Goal: Entertainment & Leisure: Browse casually

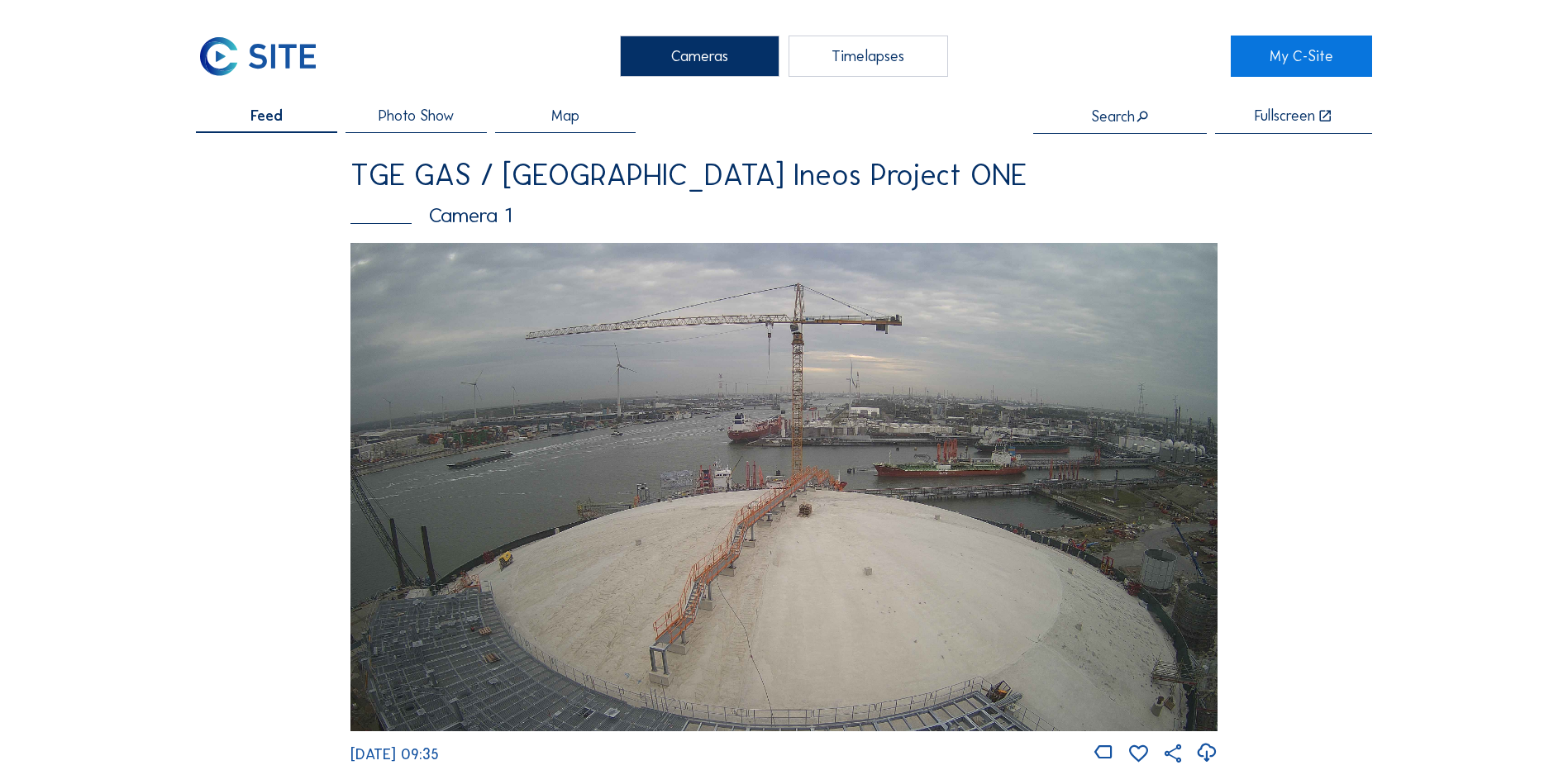
scroll to position [1487, 0]
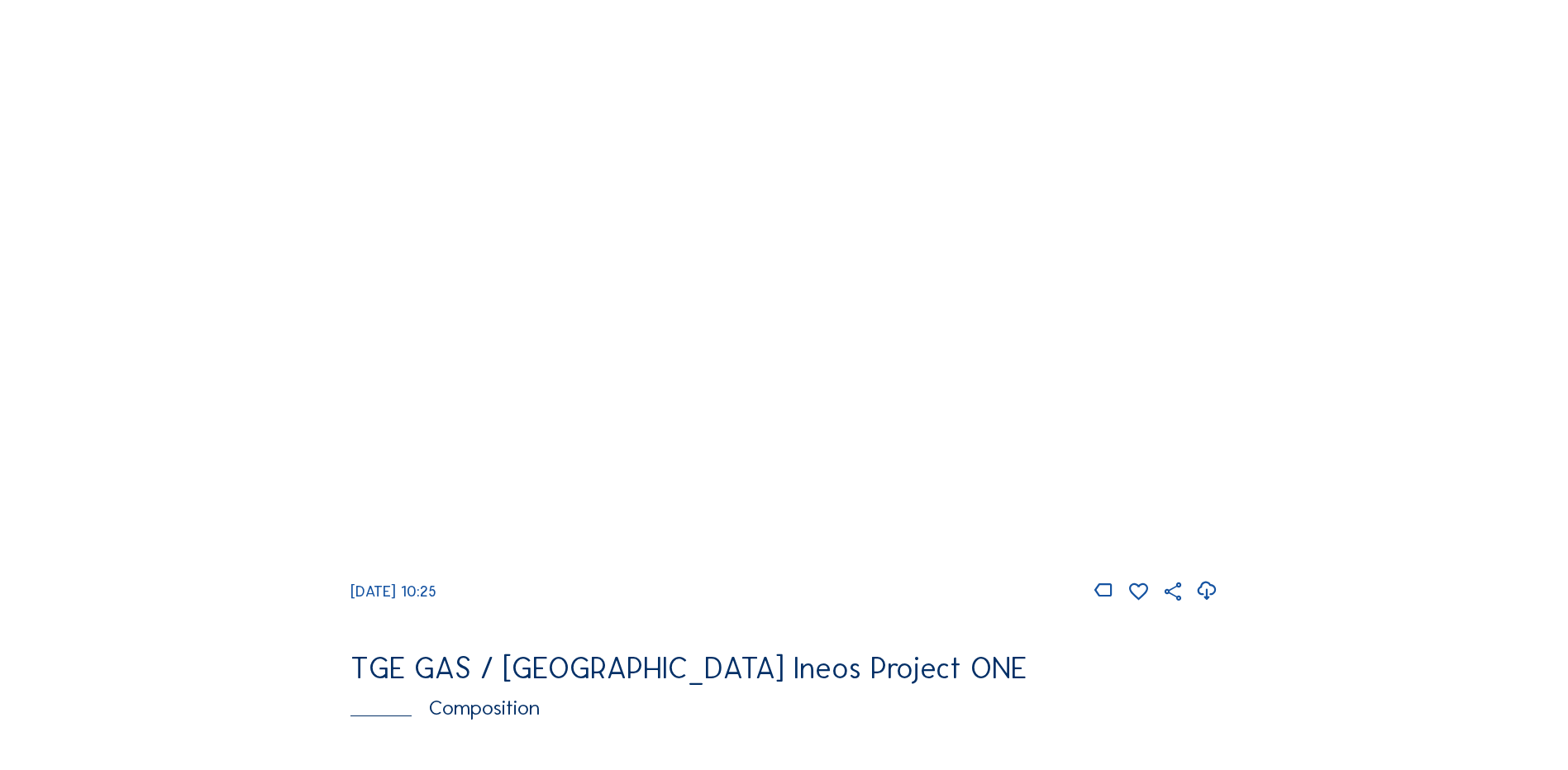
scroll to position [1321, 0]
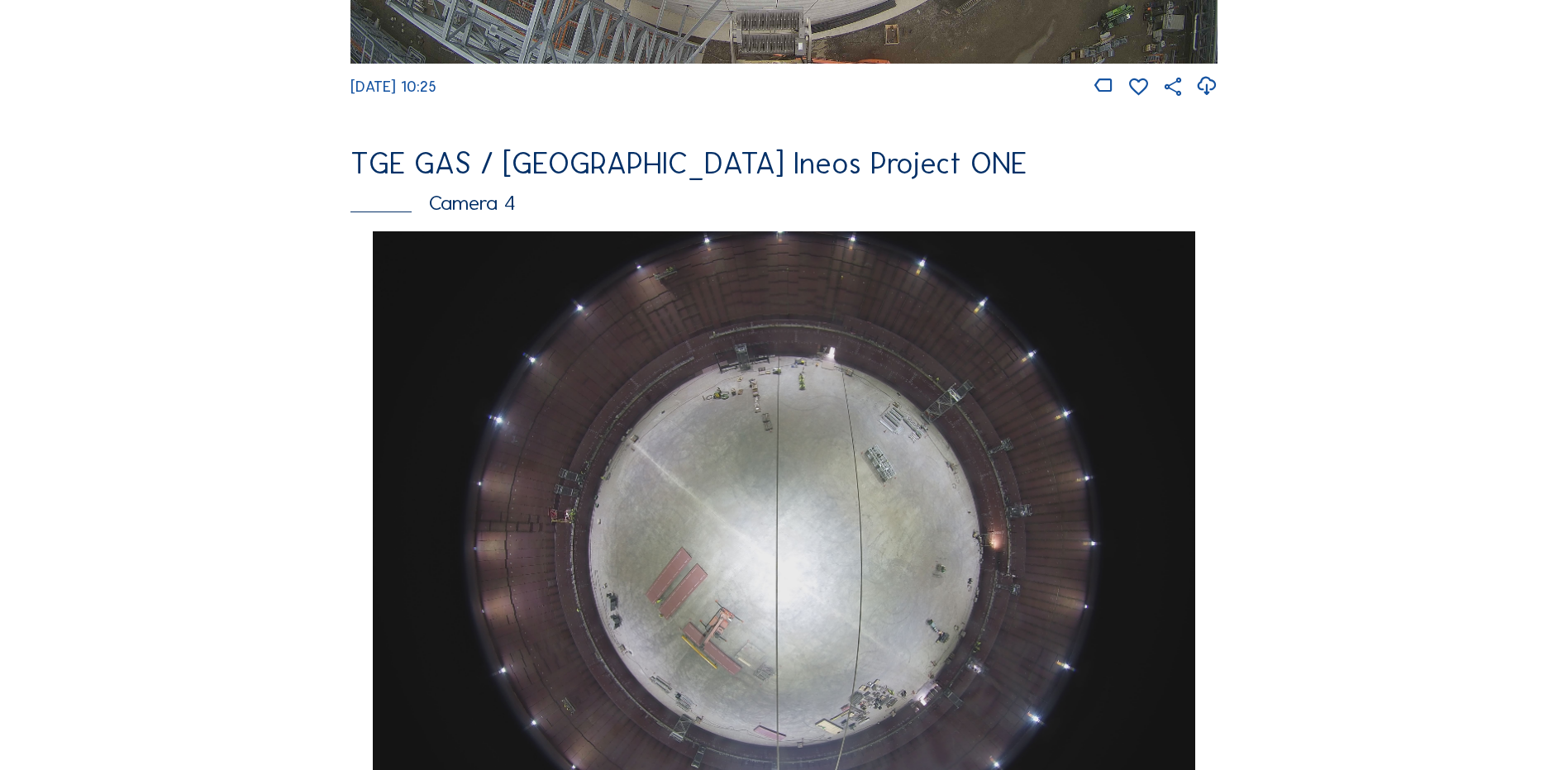
click at [781, 527] on img at bounding box center [784, 539] width 821 height 617
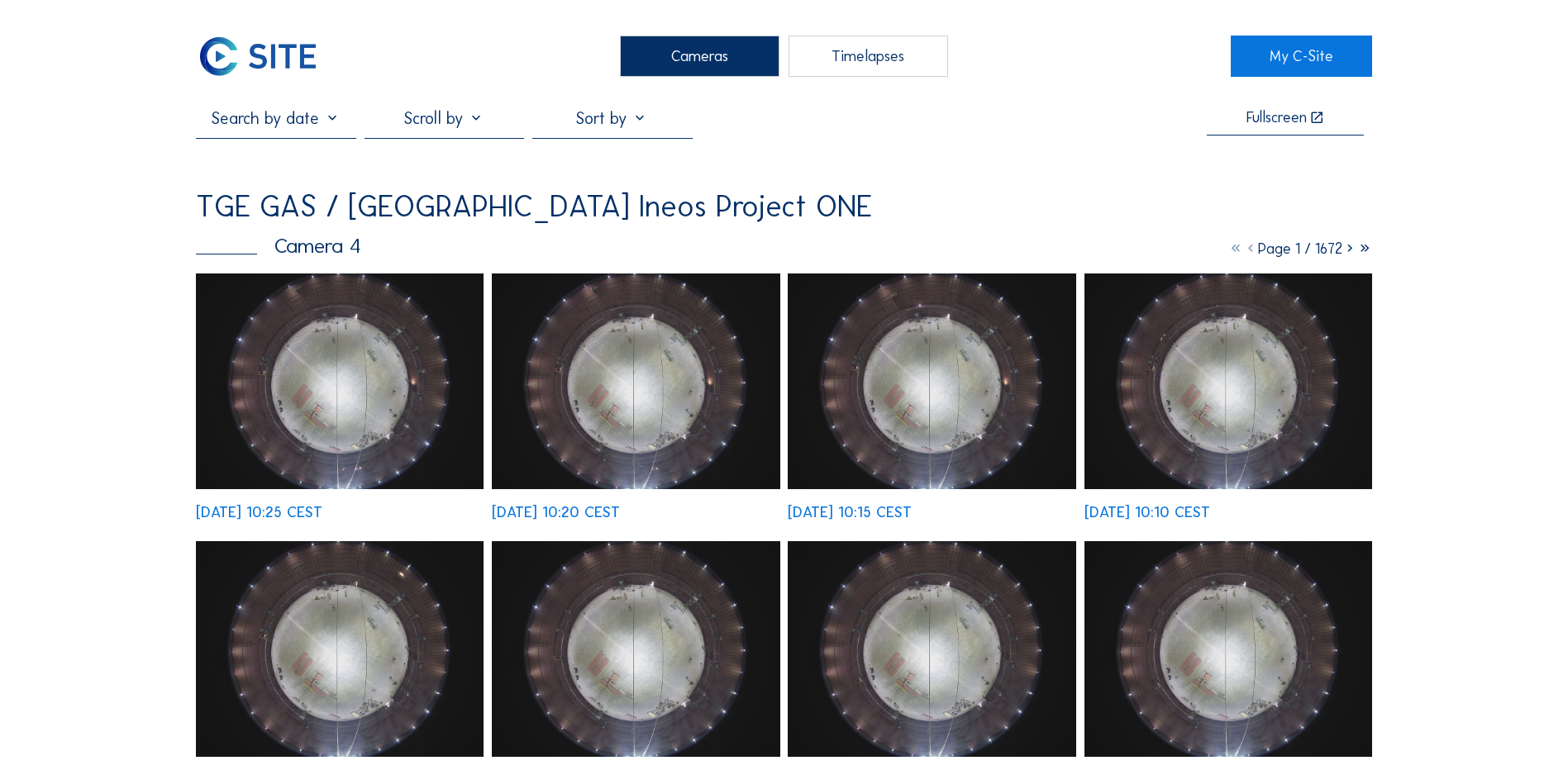
click at [692, 58] on div "Cameras" at bounding box center [699, 57] width 159 height 42
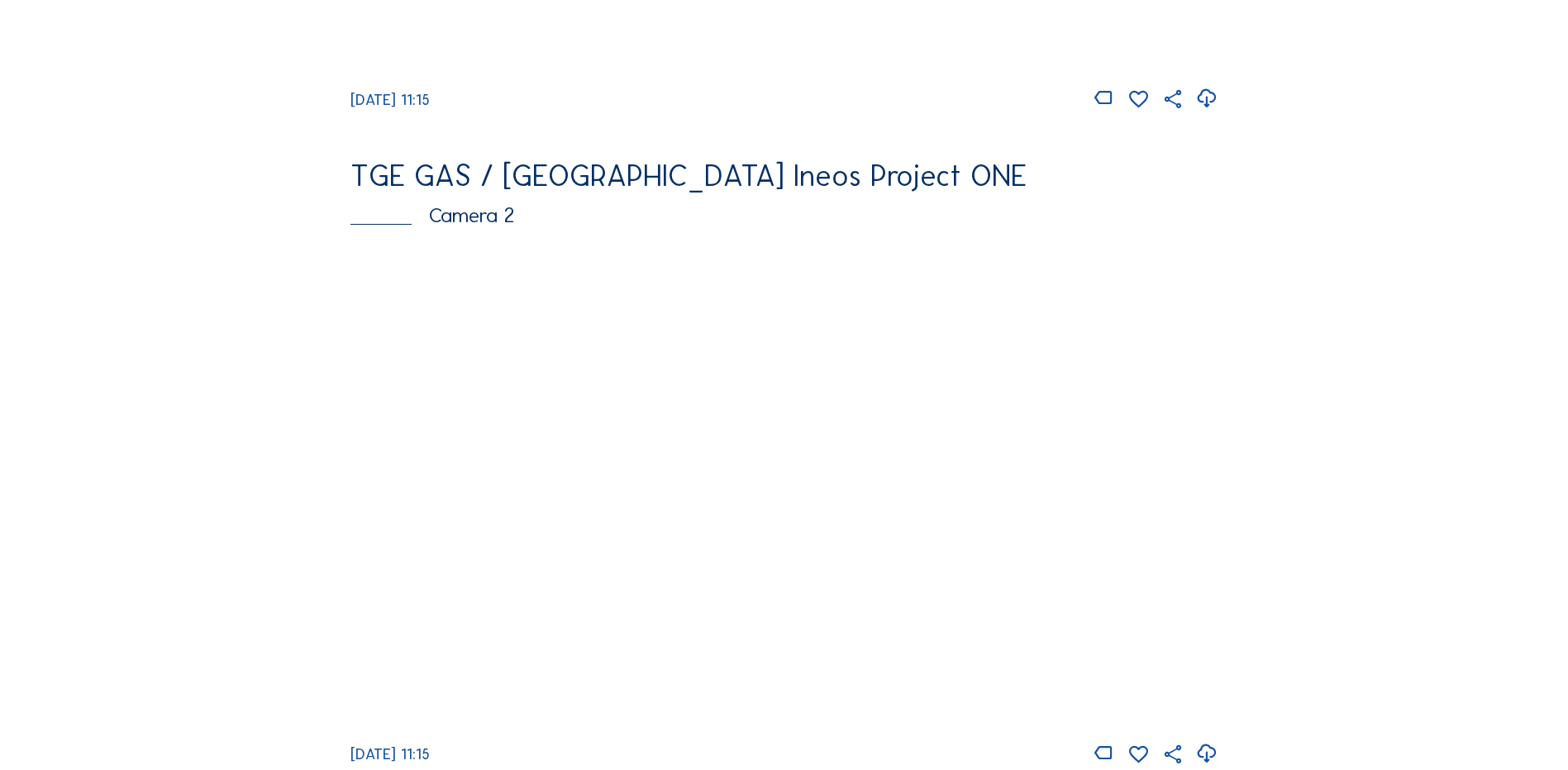
scroll to position [661, 0]
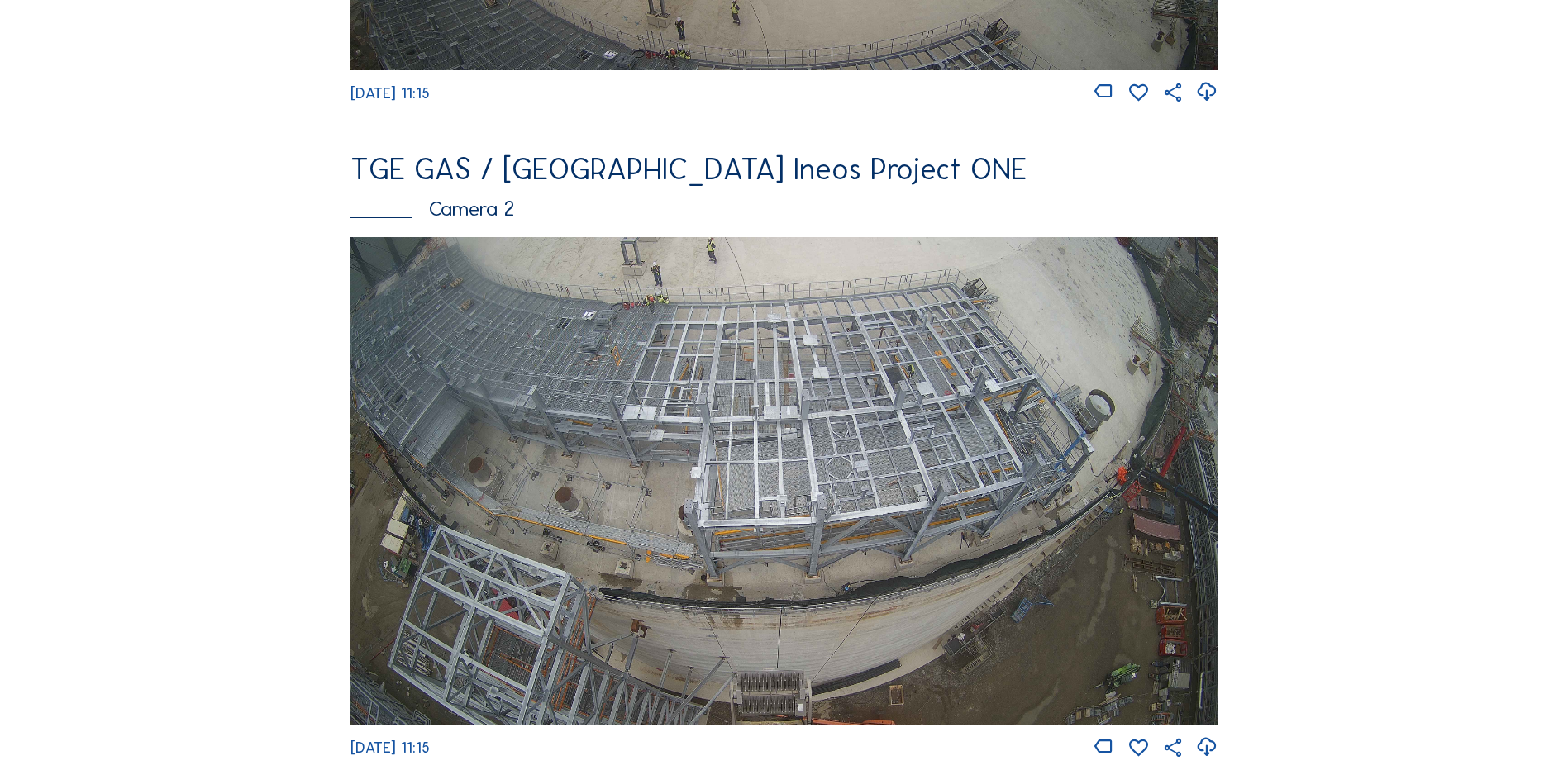
click at [787, 459] on img at bounding box center [784, 481] width 867 height 487
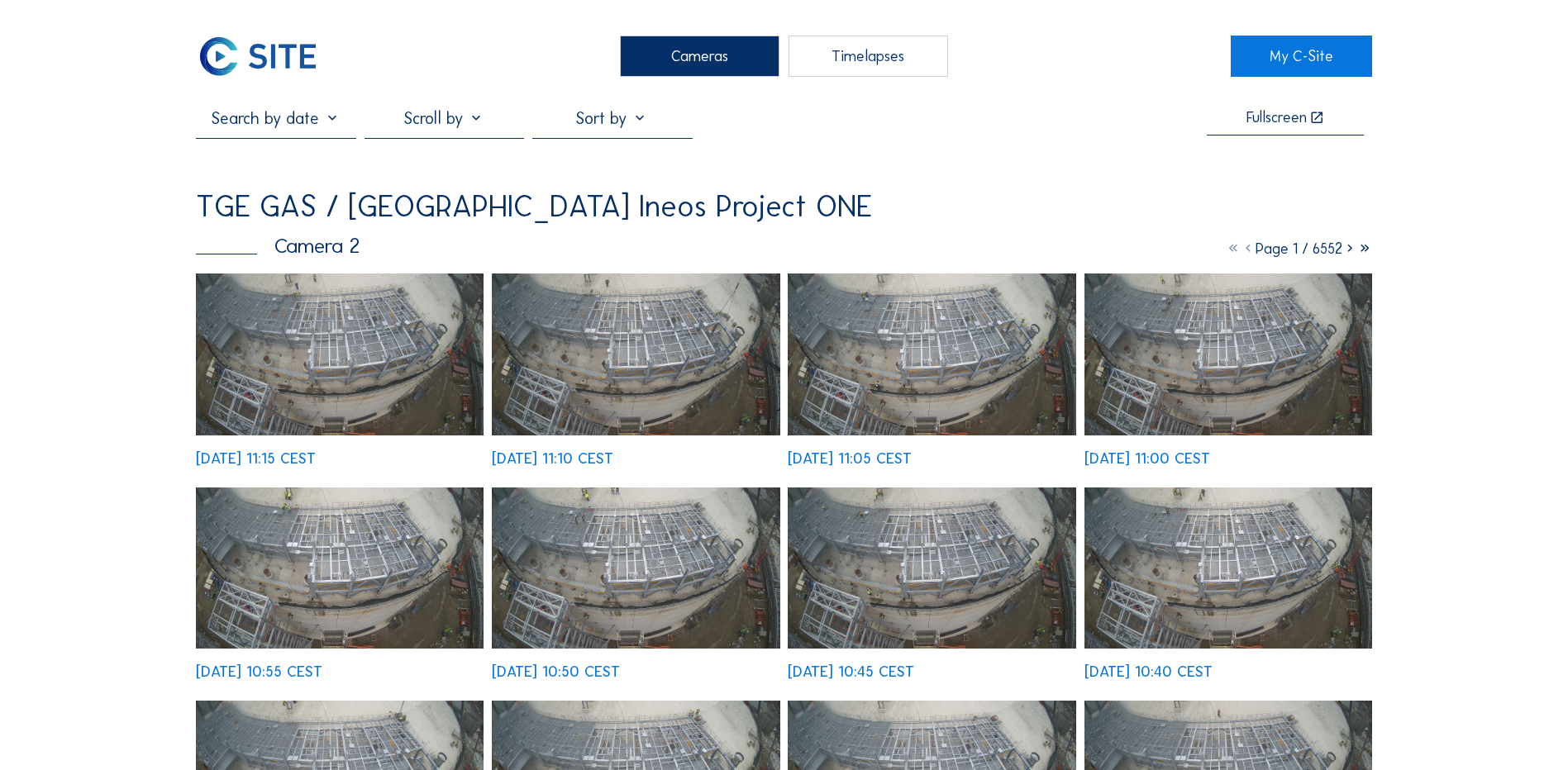
click at [392, 335] on img at bounding box center [340, 355] width 288 height 162
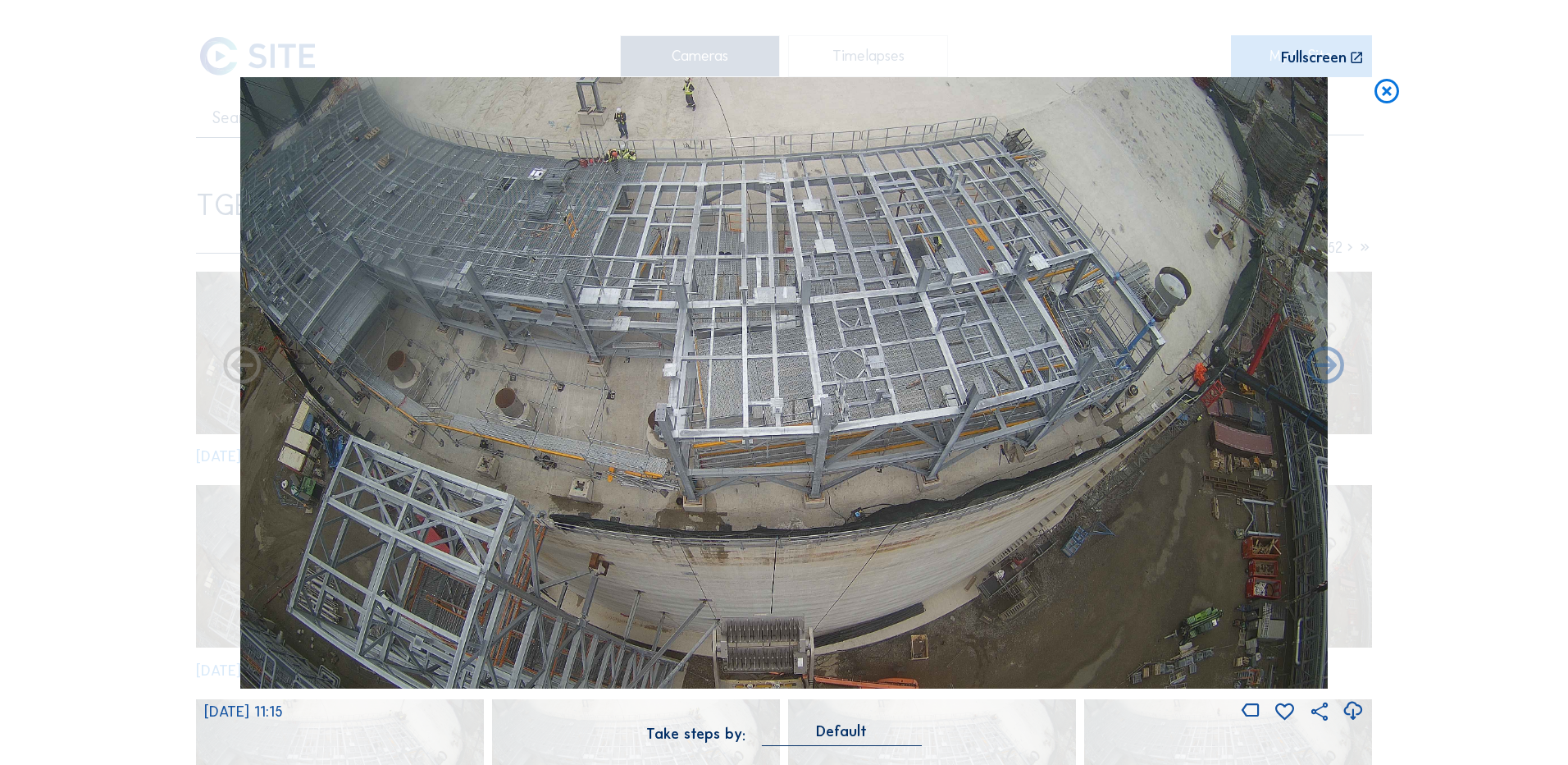
click at [1353, 709] on icon at bounding box center [1353, 711] width 22 height 27
drag, startPoint x: 111, startPoint y: 88, endPoint x: 144, endPoint y: 80, distance: 34.0
click at [111, 88] on div "Scroll to travel through time | Press 'Alt' Button + Scroll to Zoom | Click and…" at bounding box center [784, 382] width 1568 height 765
click at [1388, 94] on icon at bounding box center [1387, 92] width 30 height 31
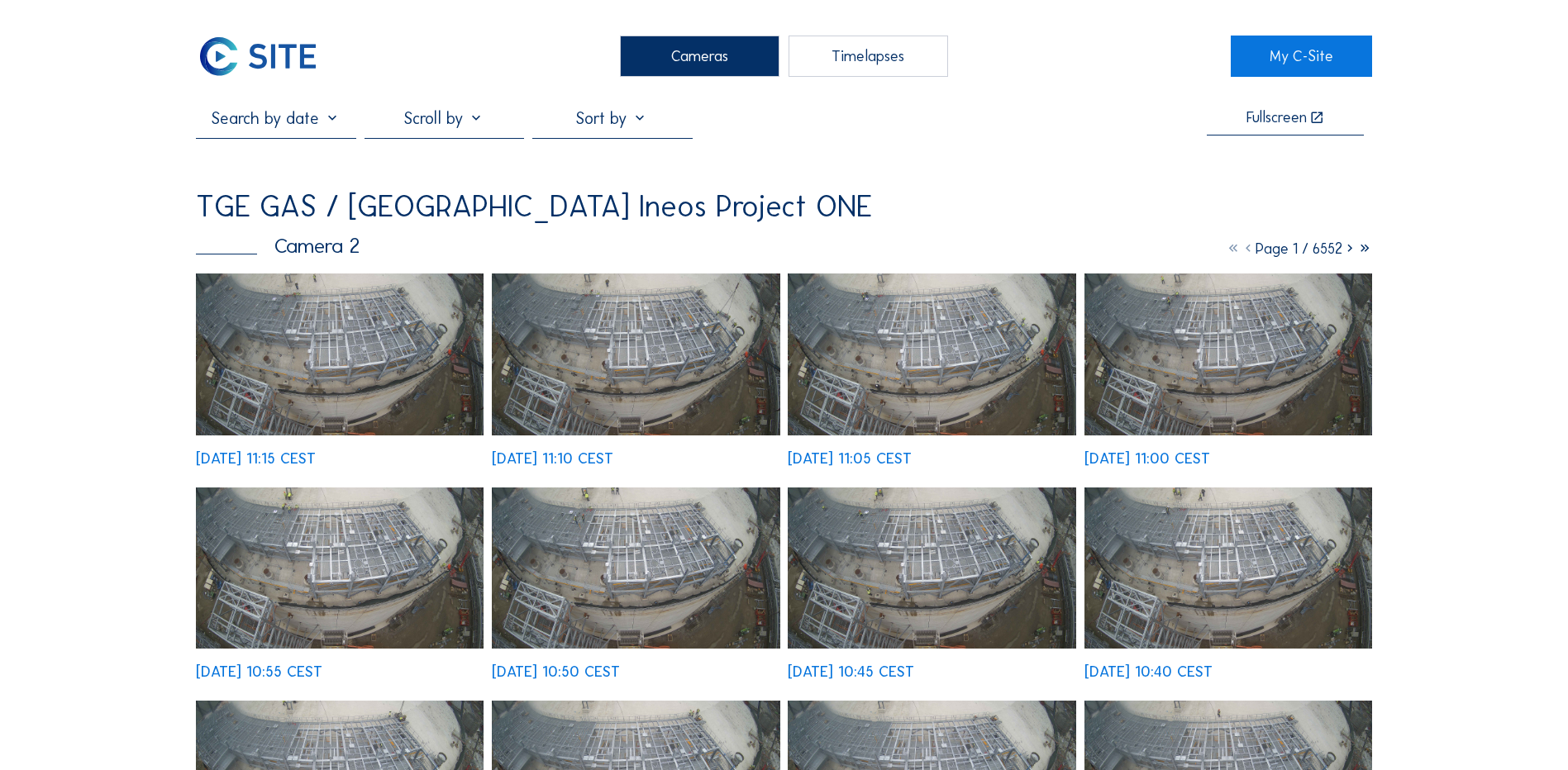
click at [700, 53] on div "Cameras" at bounding box center [699, 57] width 159 height 42
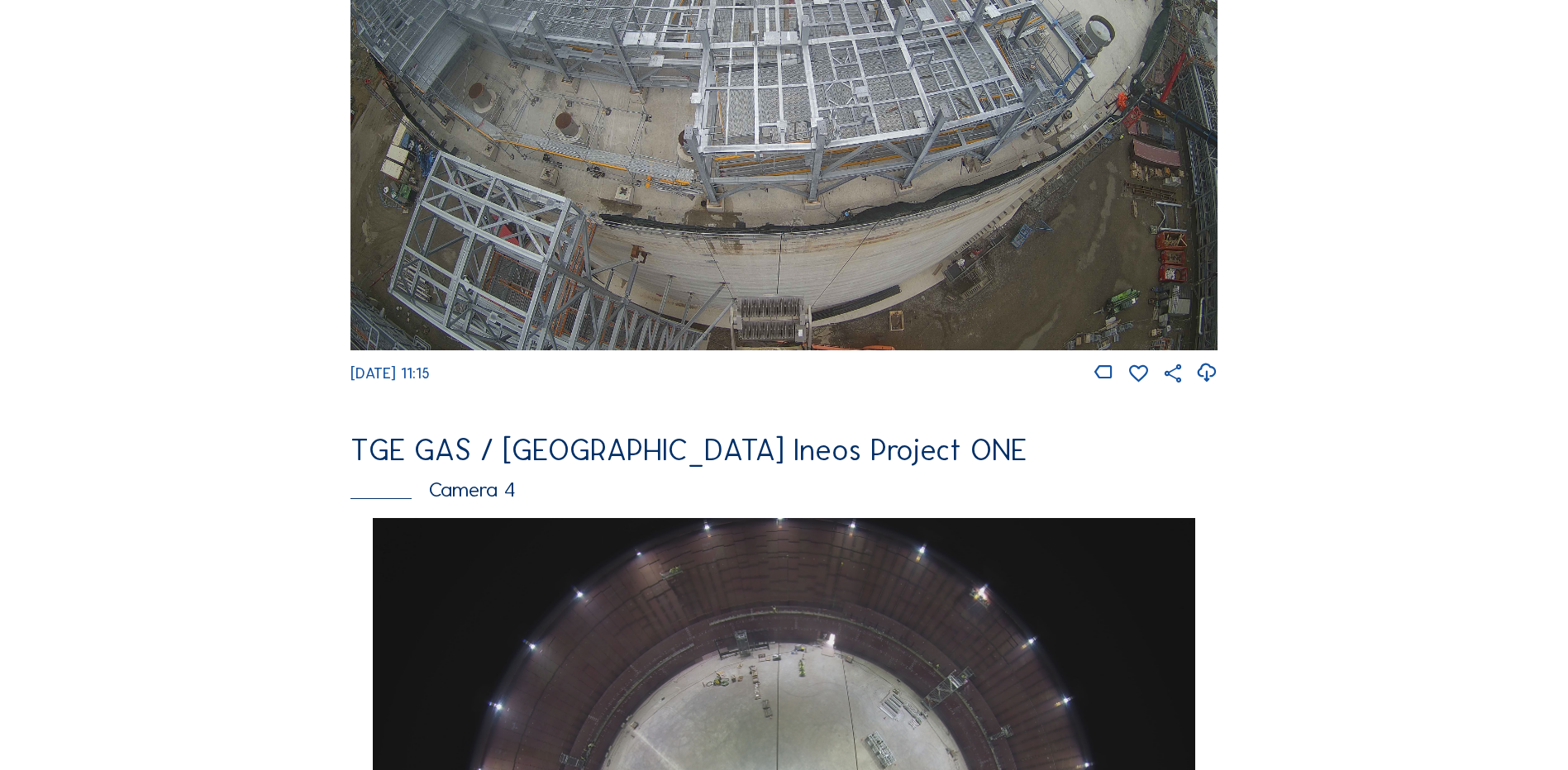
scroll to position [1405, 0]
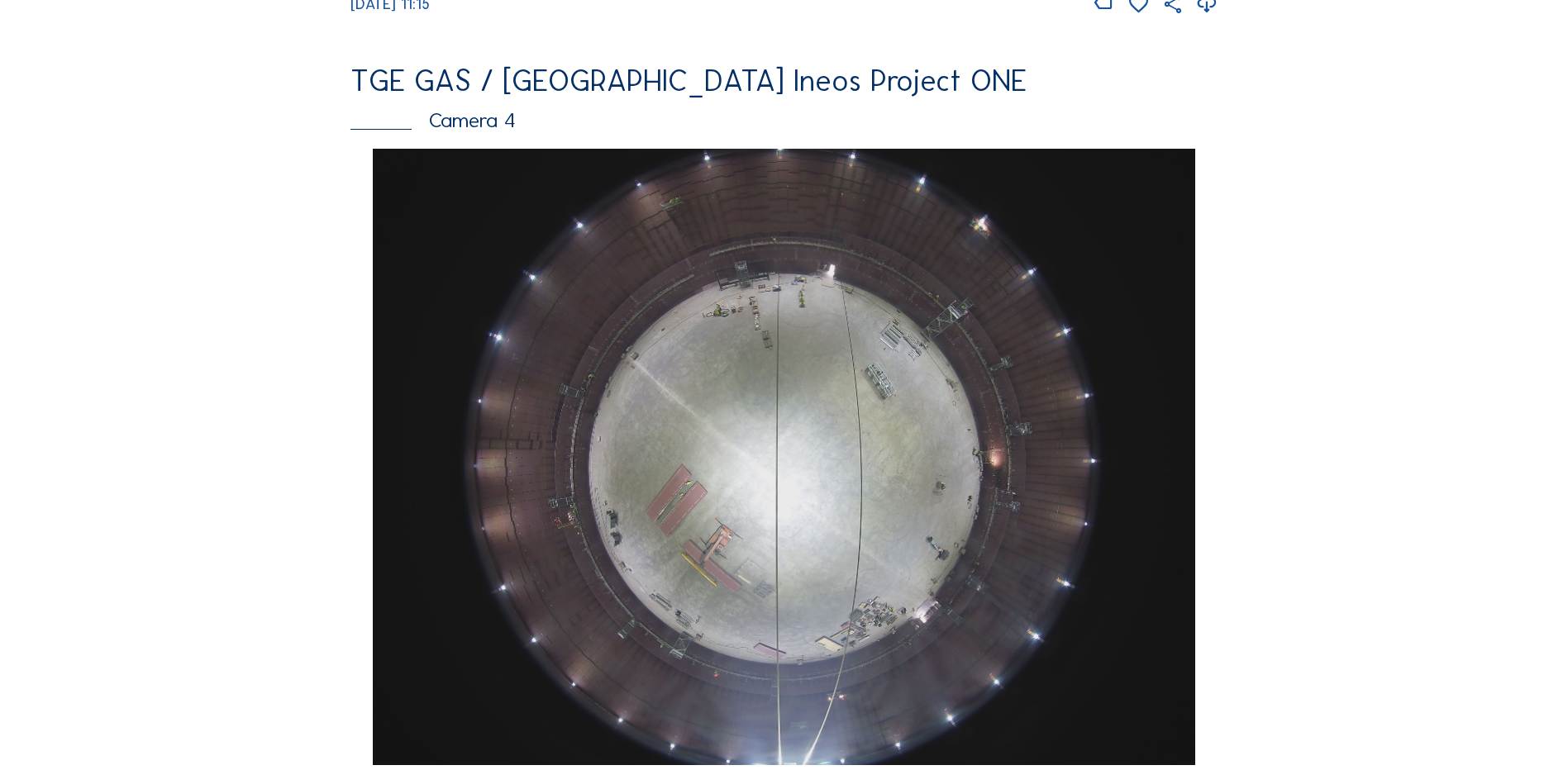
click at [808, 418] on img at bounding box center [784, 456] width 821 height 617
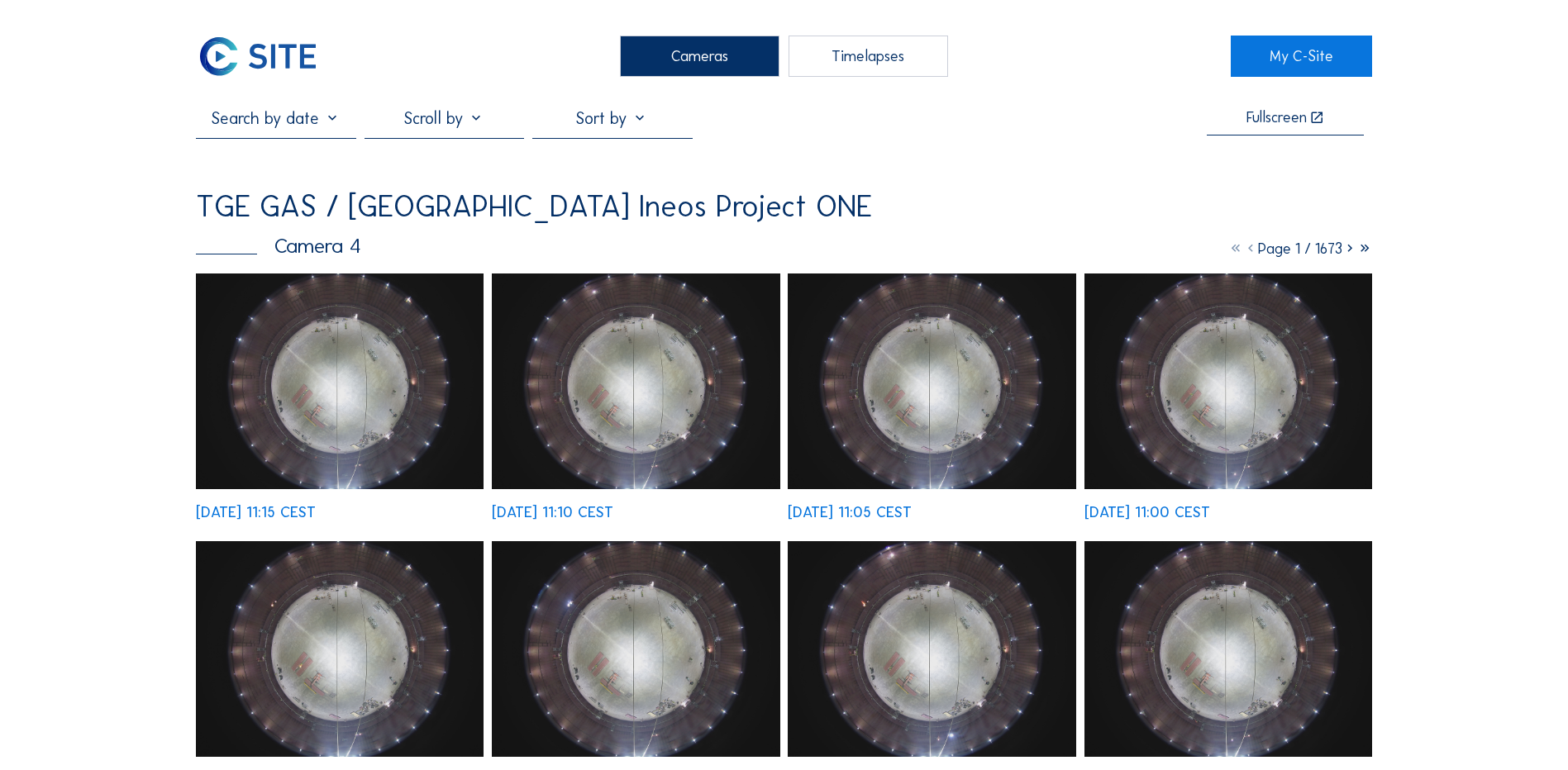
click at [350, 369] on img at bounding box center [340, 381] width 288 height 215
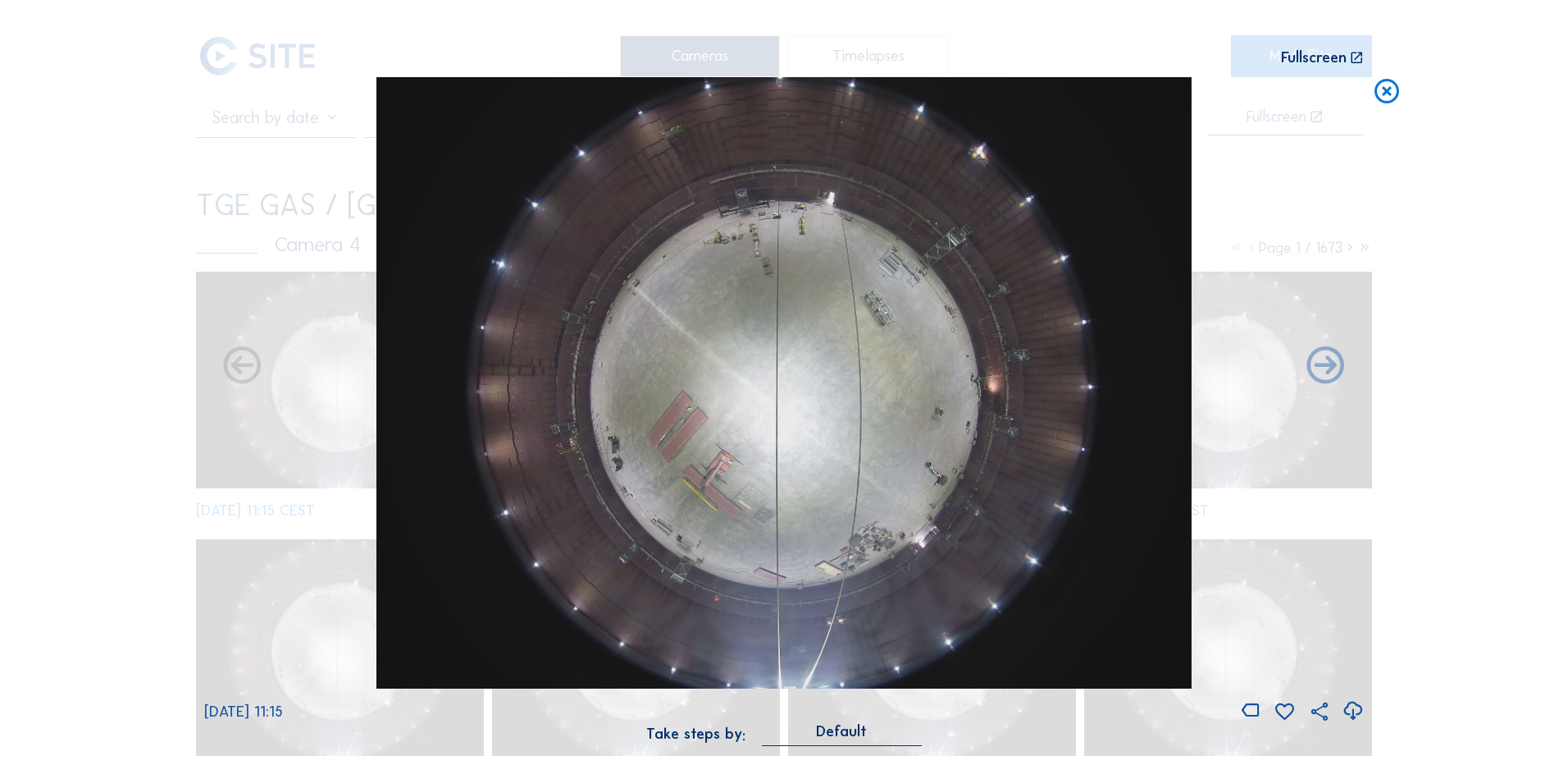
click at [1351, 711] on icon at bounding box center [1353, 711] width 22 height 27
click at [1507, 551] on div "Scroll to travel through time | Press 'Alt' Button + Scroll to Zoom | Click and…" at bounding box center [784, 382] width 1568 height 765
click at [1385, 88] on icon at bounding box center [1387, 92] width 30 height 31
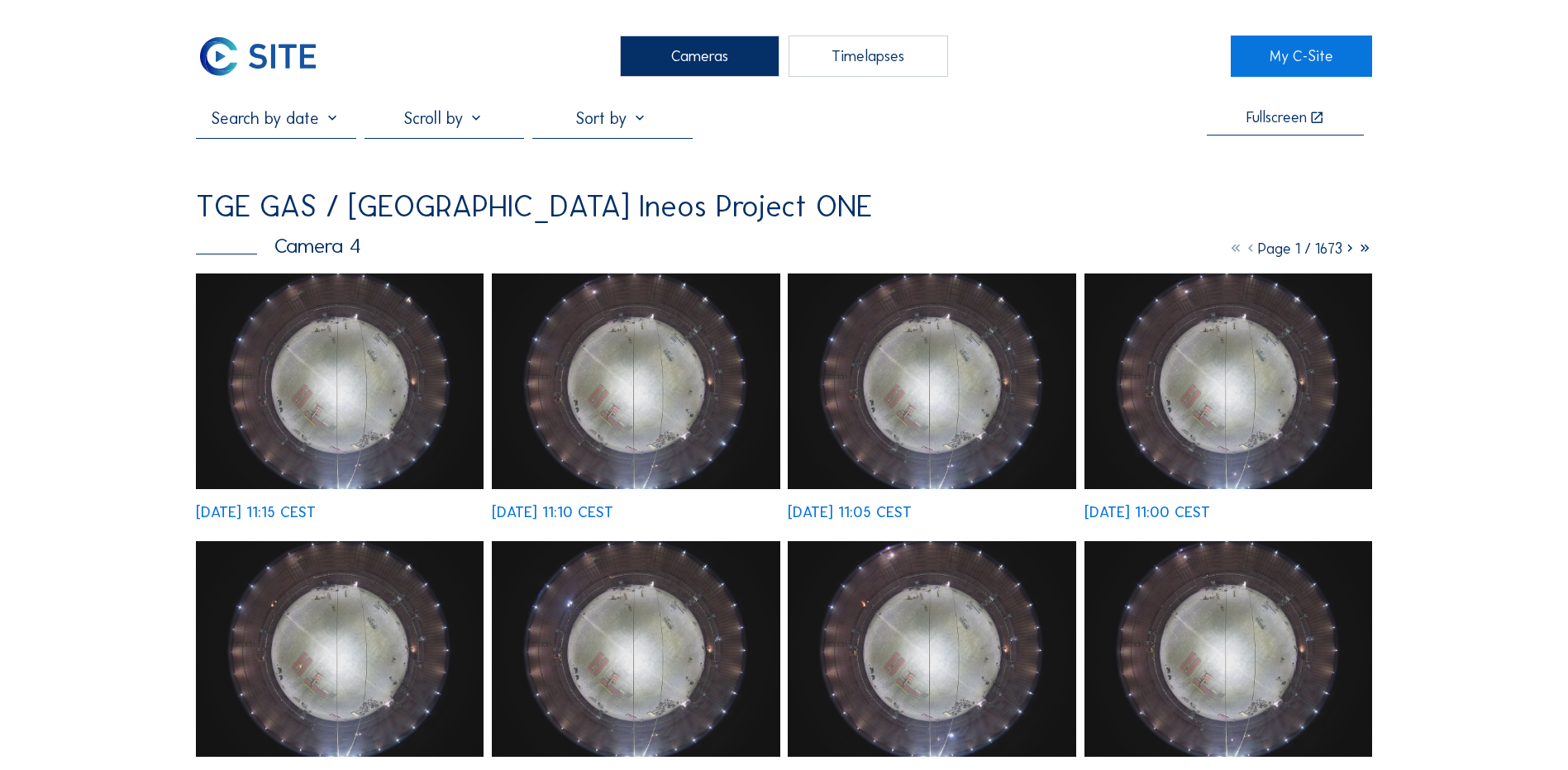
click at [676, 51] on div "Cameras" at bounding box center [699, 57] width 159 height 42
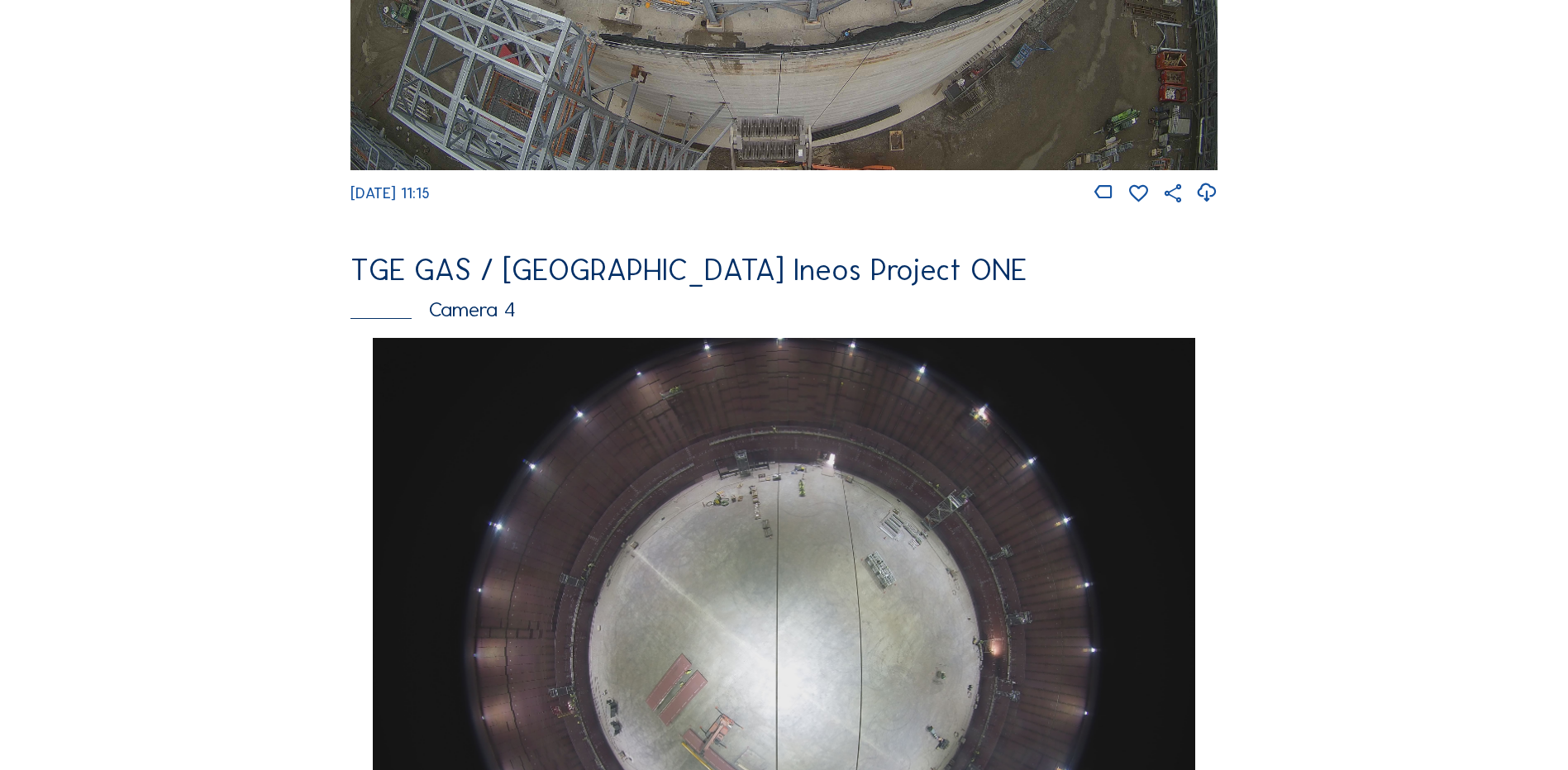
scroll to position [1321, 0]
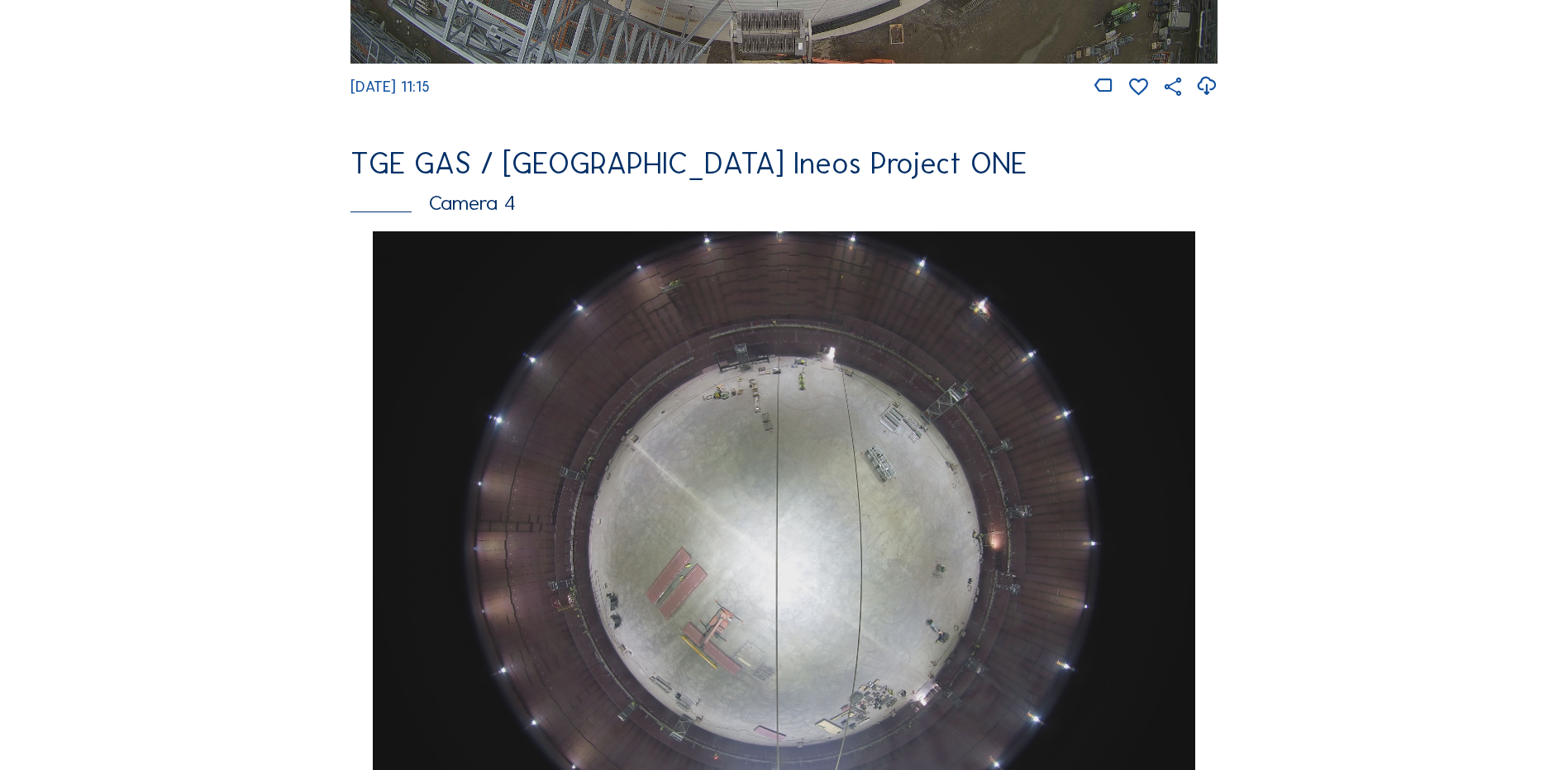
click at [726, 526] on img at bounding box center [784, 539] width 821 height 617
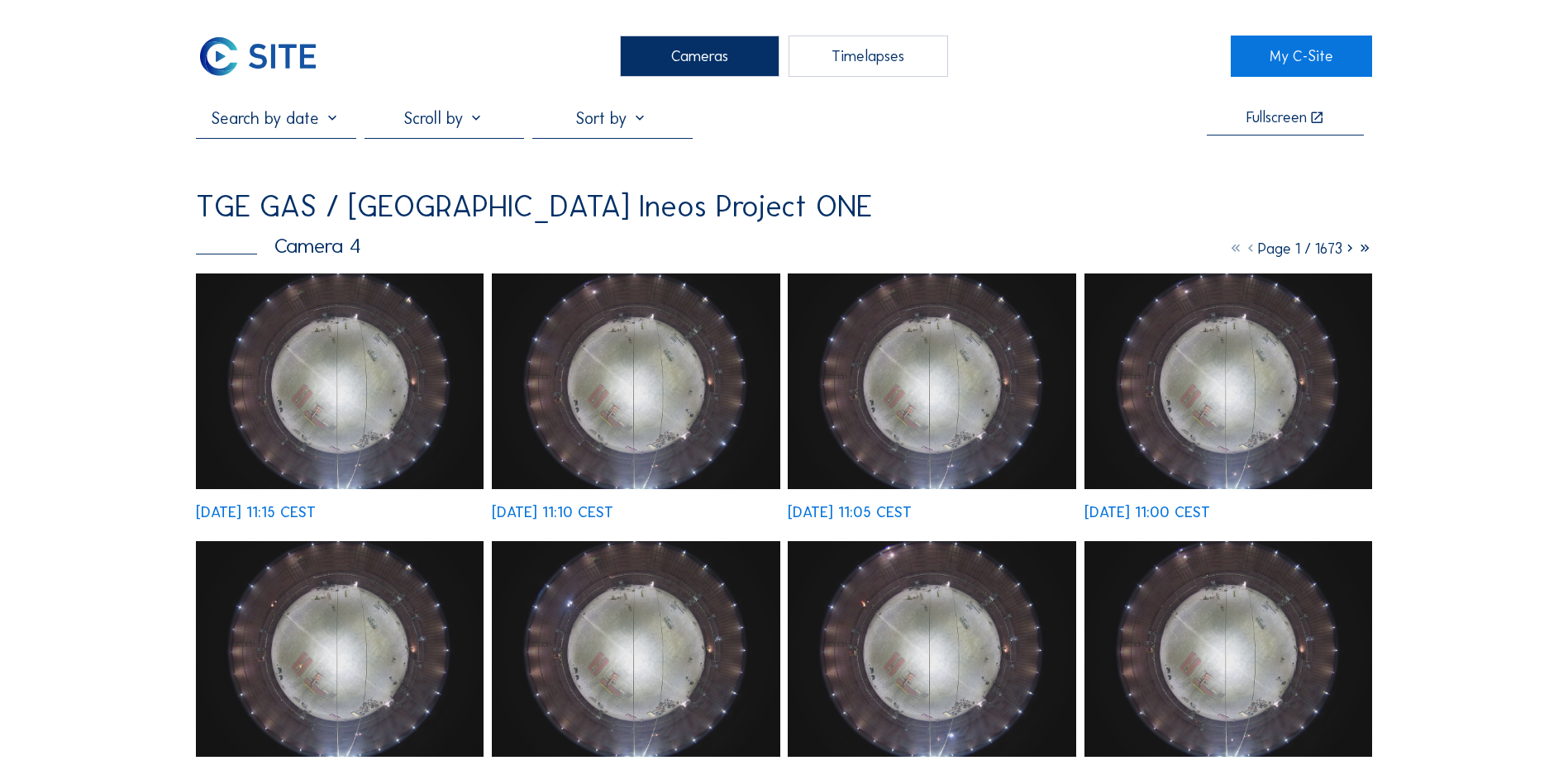
click at [340, 355] on img at bounding box center [340, 381] width 288 height 215
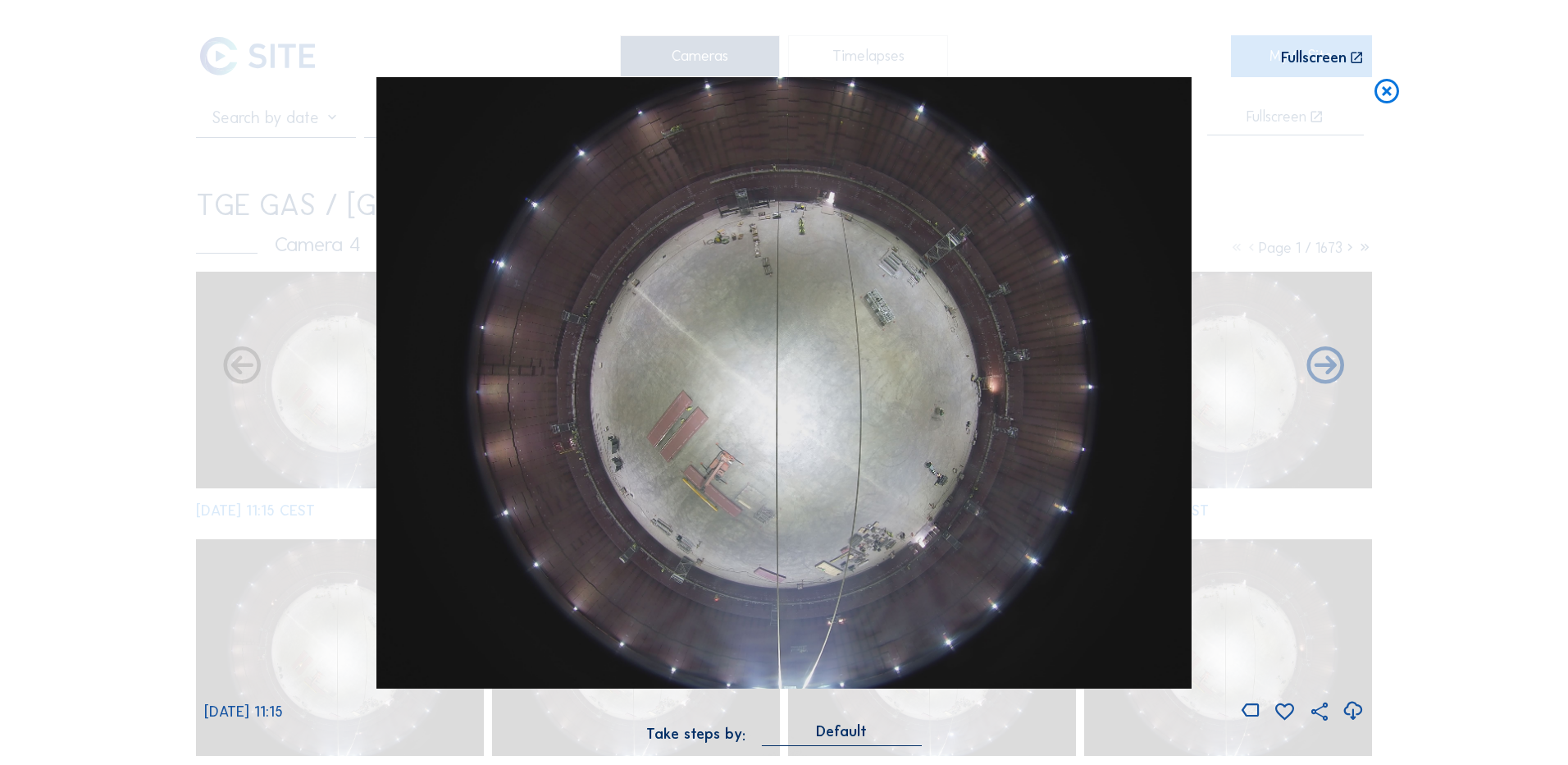
click at [1348, 711] on icon at bounding box center [1353, 711] width 22 height 27
click at [116, 164] on div "Scroll to travel through time | Press 'Alt' Button + Scroll to Zoom | Click and…" at bounding box center [784, 382] width 1568 height 765
click at [1388, 94] on icon at bounding box center [1387, 92] width 30 height 31
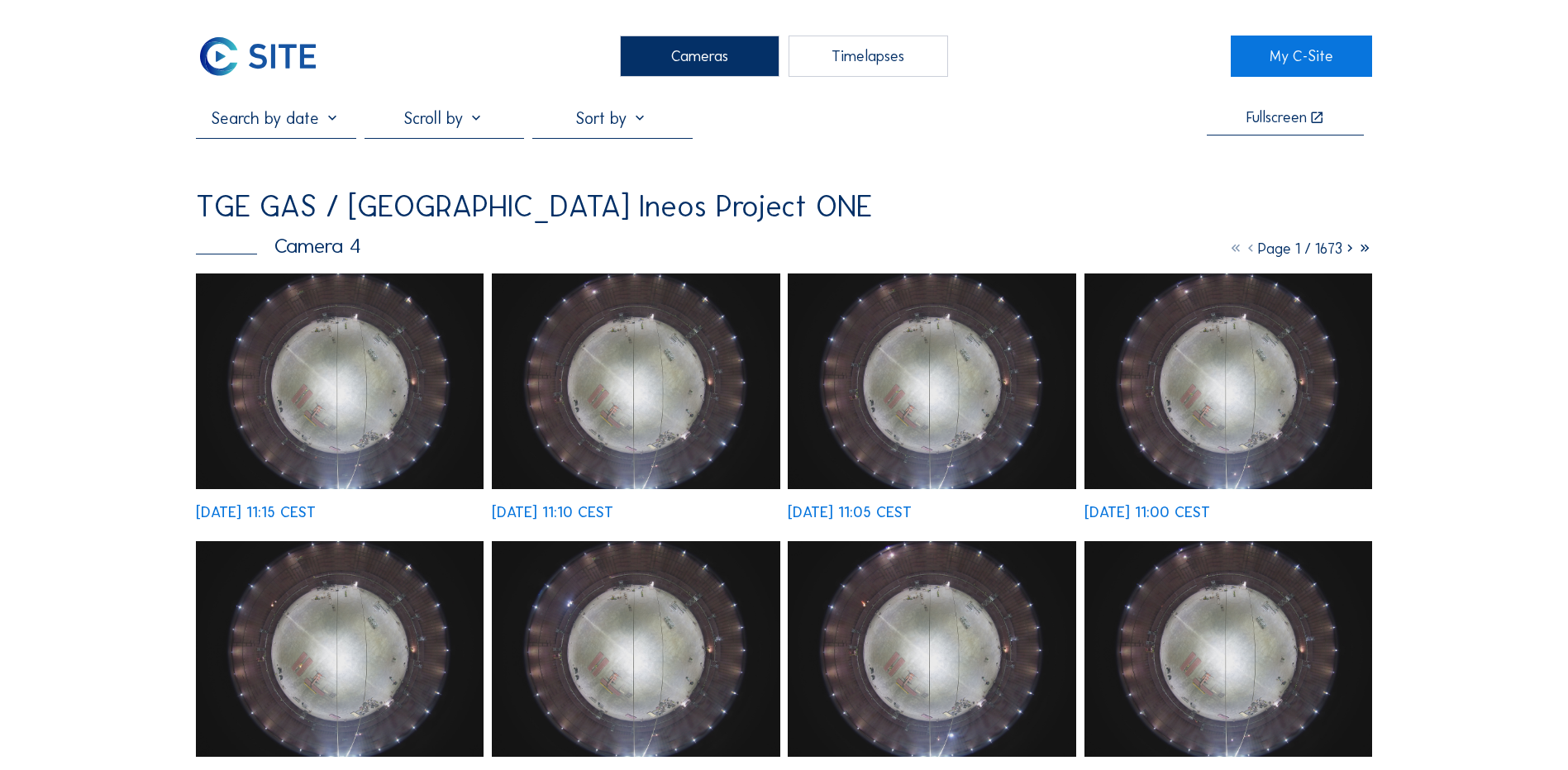
click at [690, 62] on div "Cameras" at bounding box center [699, 57] width 159 height 42
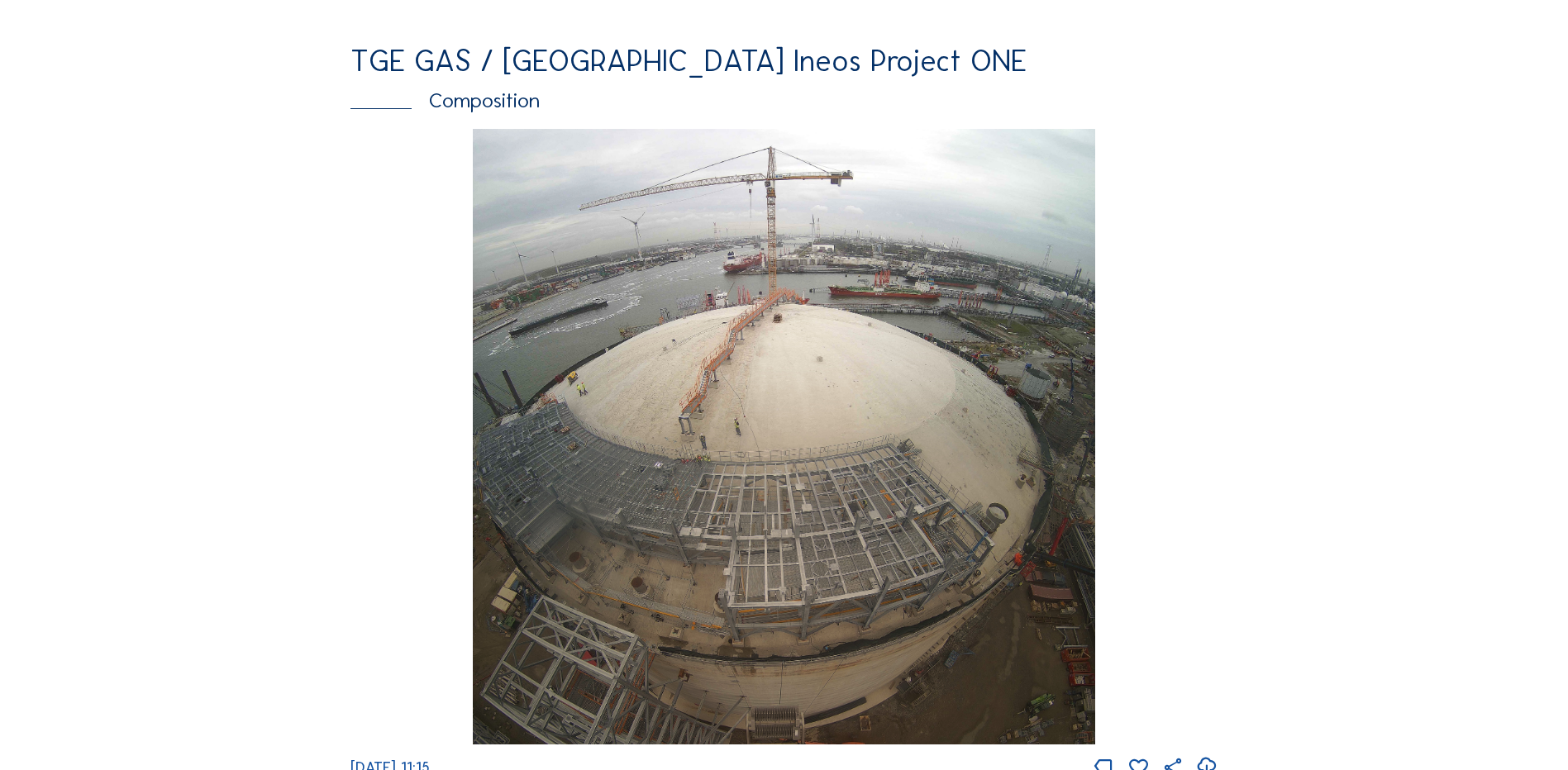
scroll to position [2231, 0]
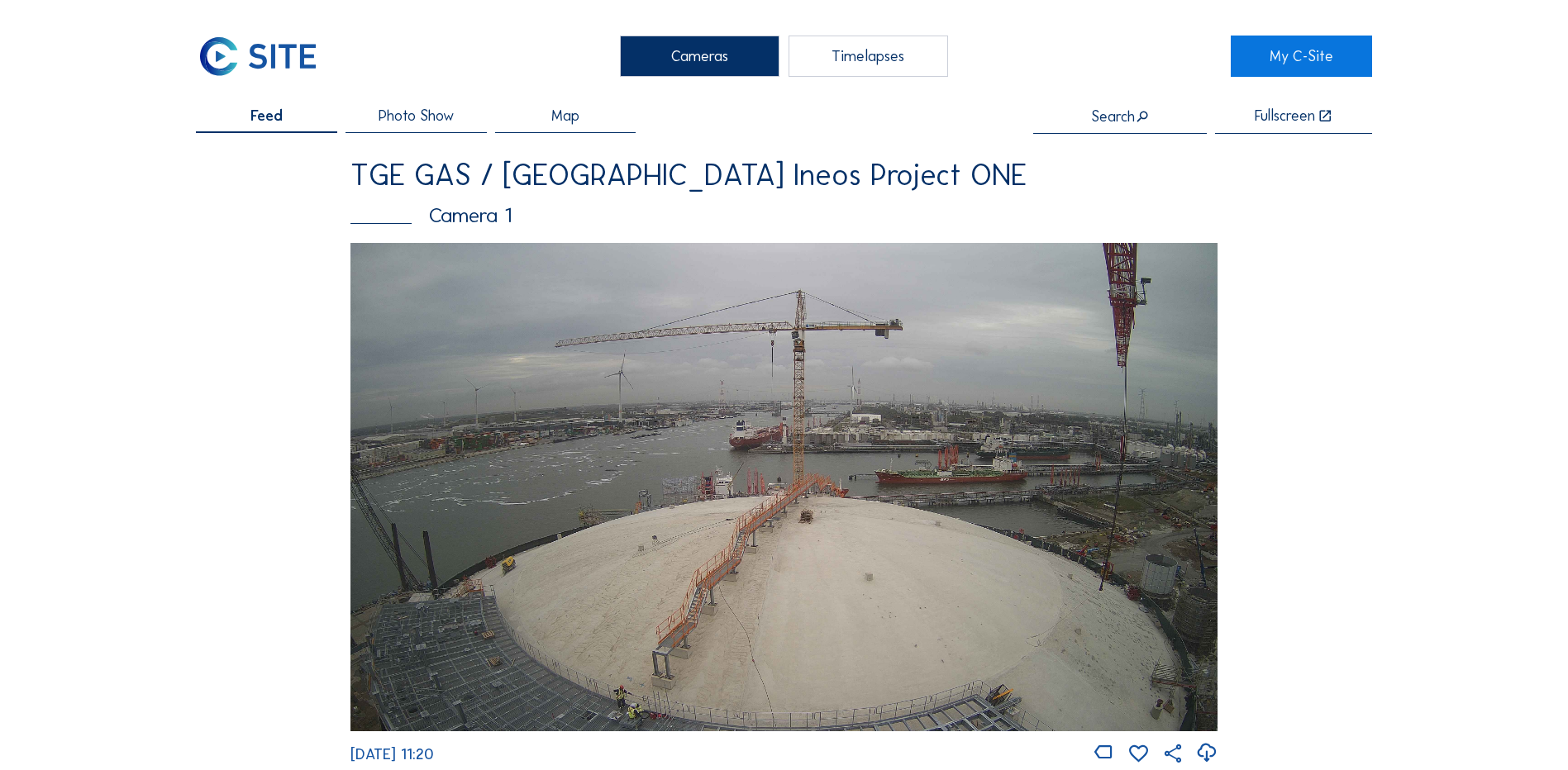
drag, startPoint x: 0, startPoint y: 0, endPoint x: 213, endPoint y: 562, distance: 601.0
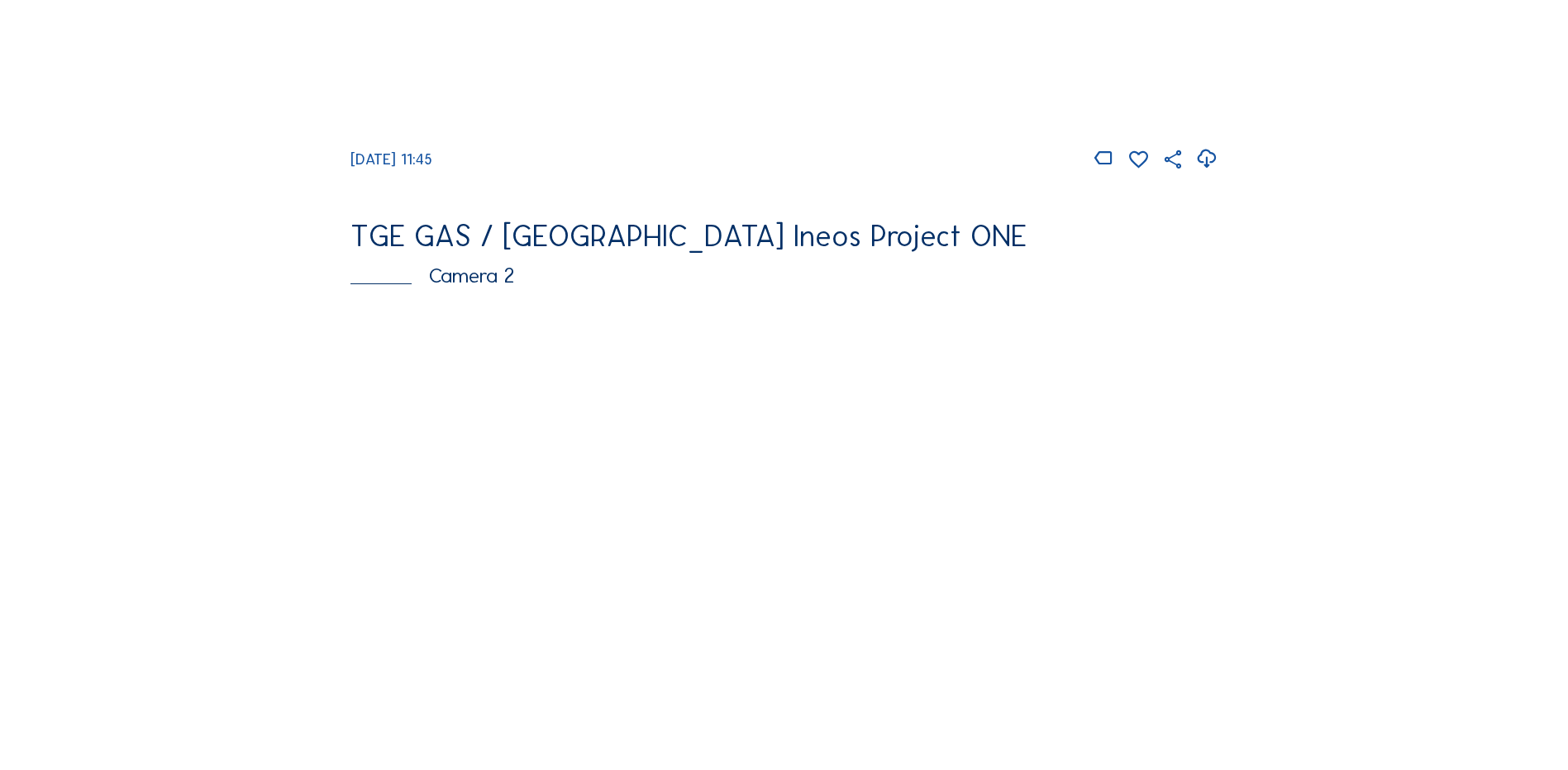
scroll to position [661, 0]
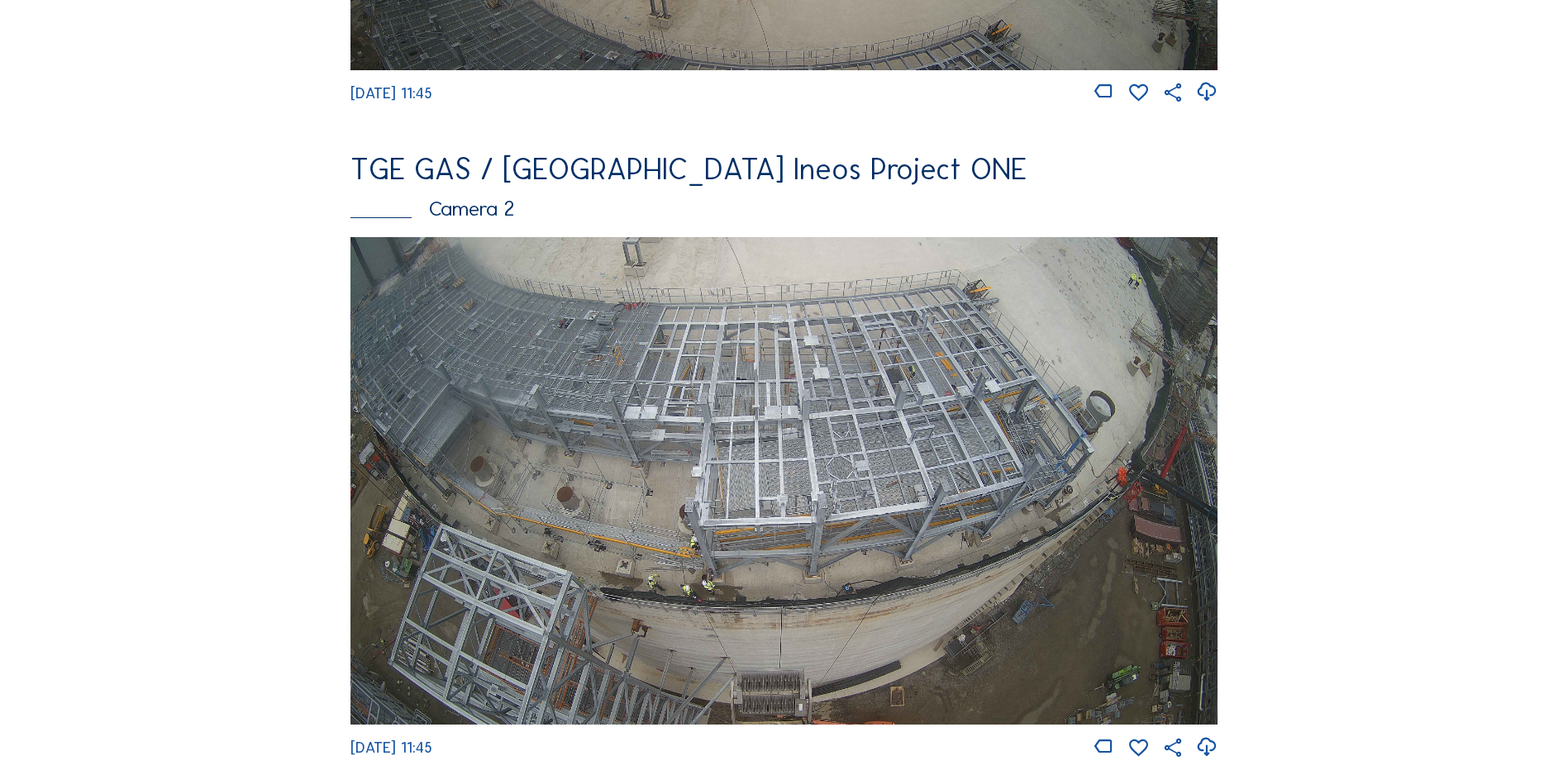
click at [780, 380] on img at bounding box center [784, 481] width 867 height 487
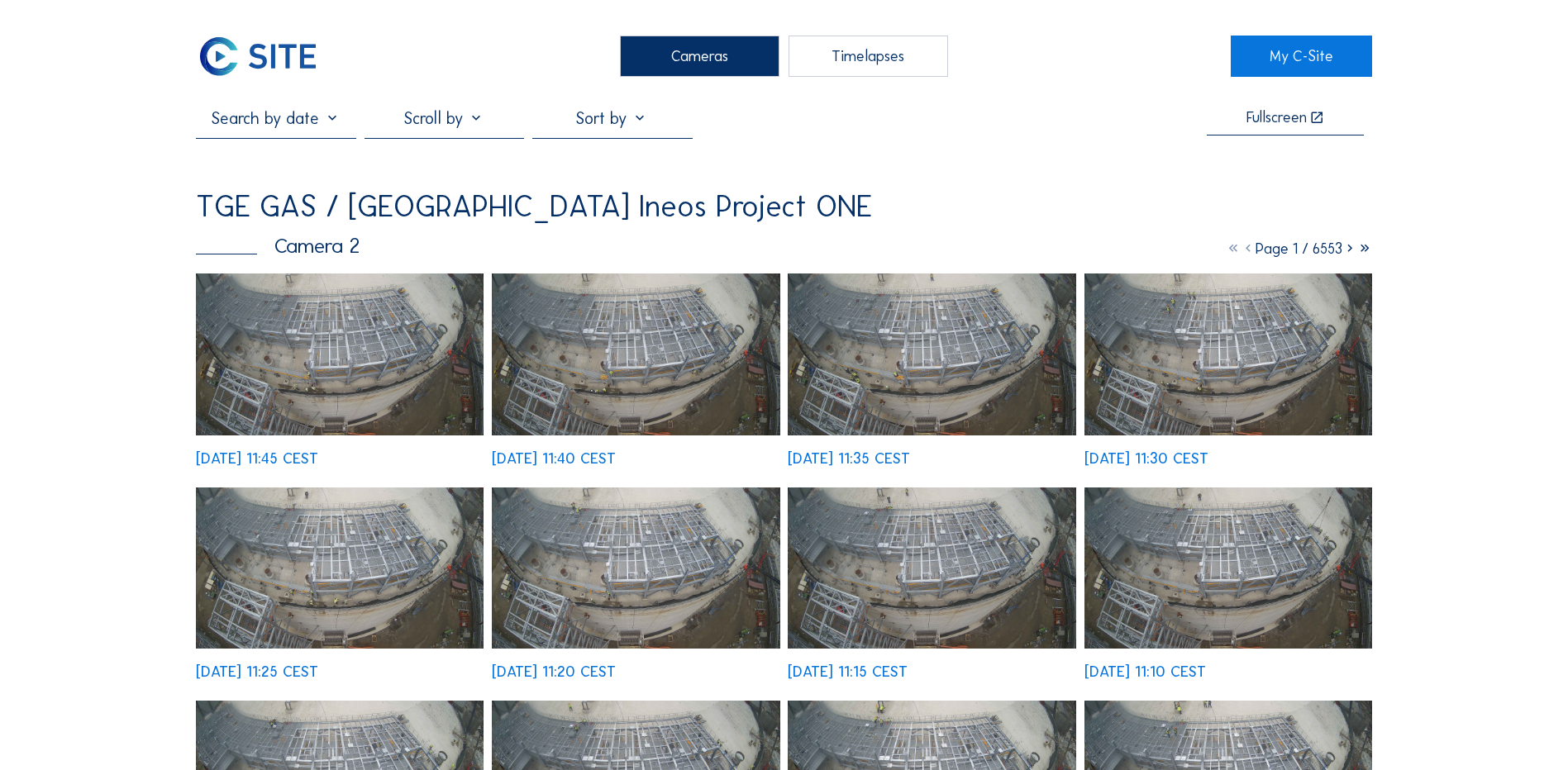
click at [333, 343] on img at bounding box center [340, 355] width 288 height 162
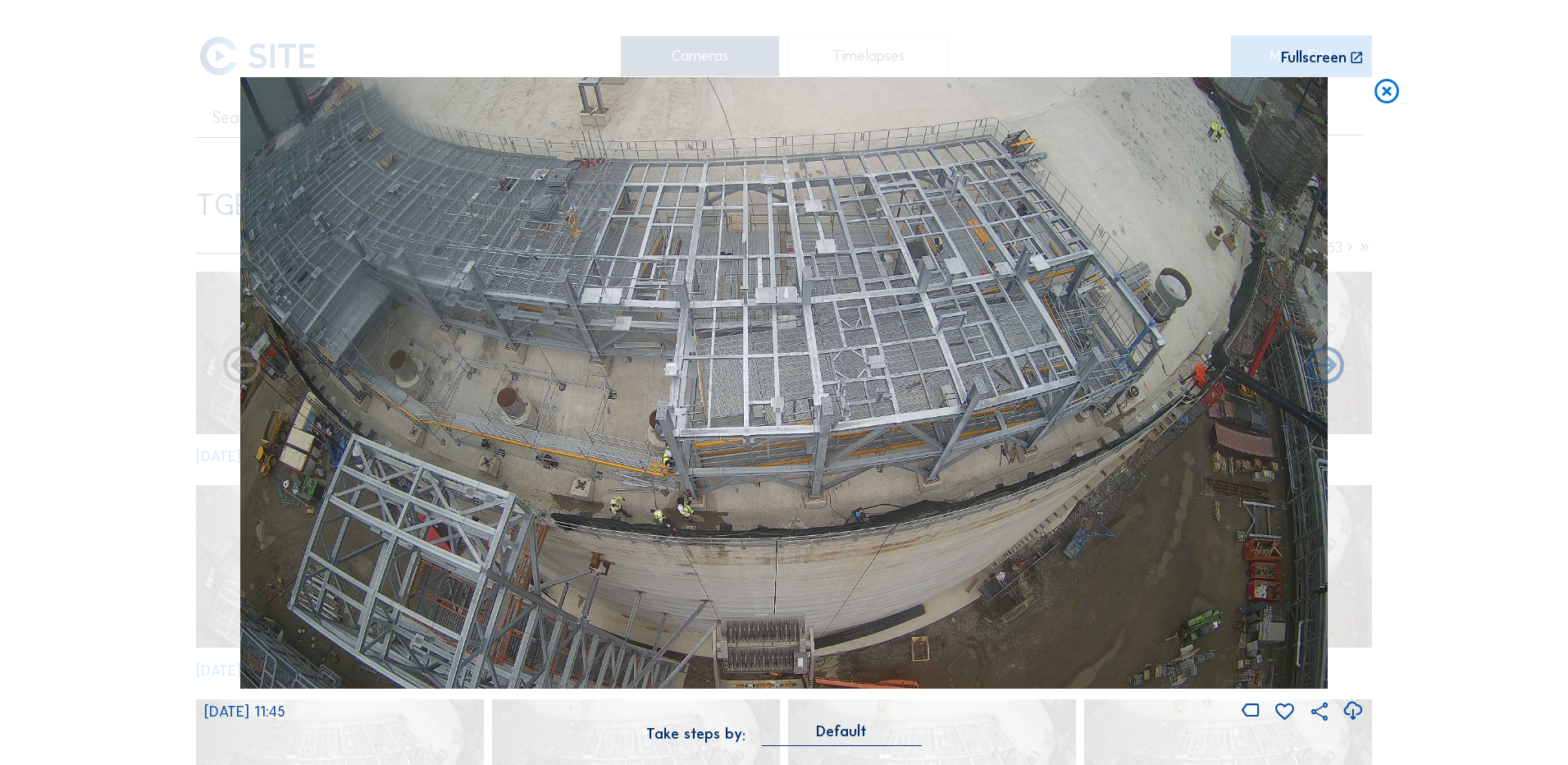
click at [1354, 710] on icon at bounding box center [1353, 711] width 22 height 27
drag, startPoint x: 131, startPoint y: 347, endPoint x: 224, endPoint y: 314, distance: 98.7
click at [131, 347] on div "Scroll to travel through time | Press 'Alt' Button + Scroll to Zoom | Click and…" at bounding box center [784, 382] width 1568 height 765
click at [1351, 710] on icon at bounding box center [1353, 711] width 22 height 27
click at [127, 431] on div "Scroll to travel through time | Press 'Alt' Button + Scroll to Zoom | Click and…" at bounding box center [784, 382] width 1568 height 765
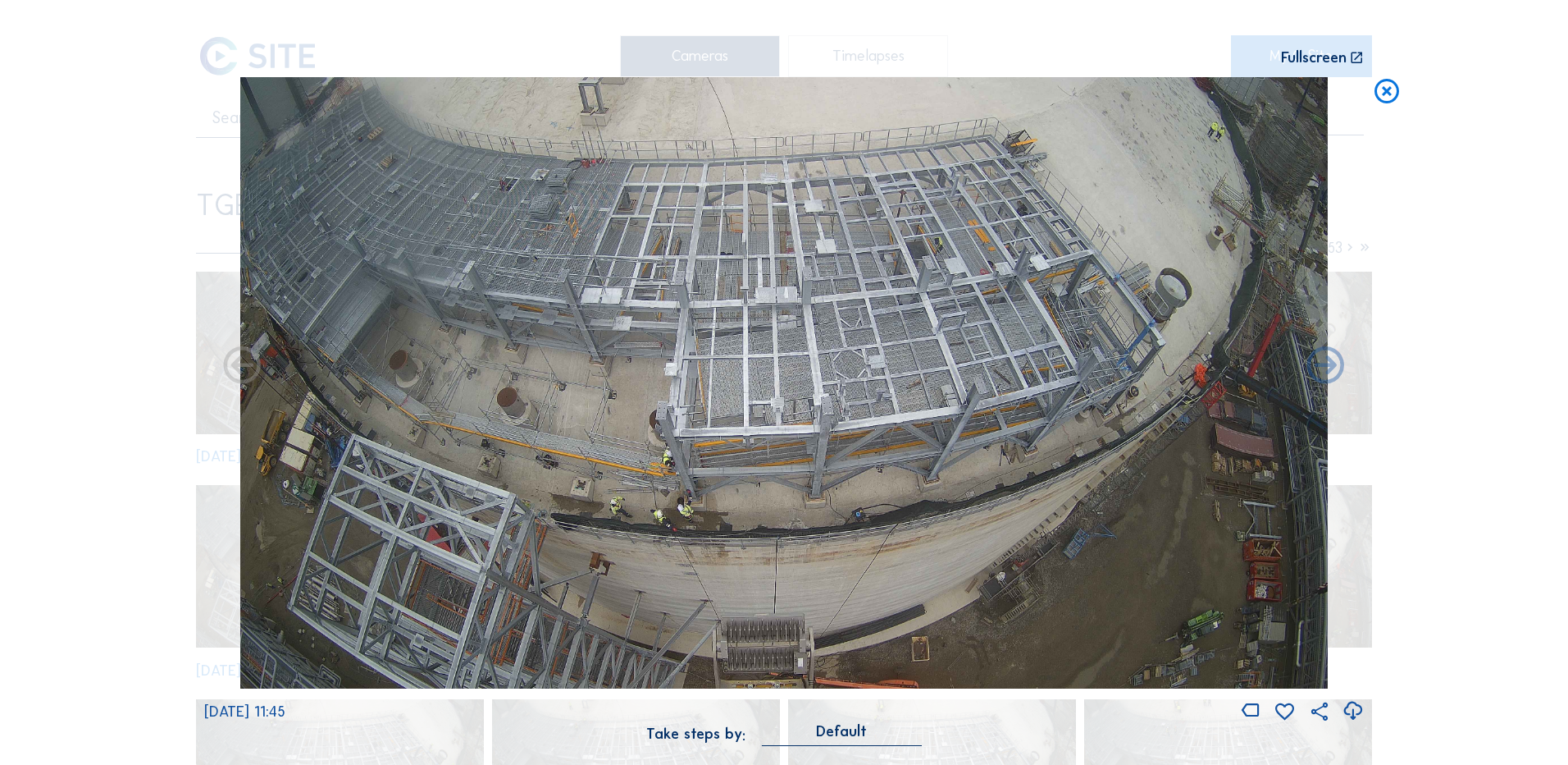
click at [1390, 87] on icon at bounding box center [1387, 92] width 30 height 31
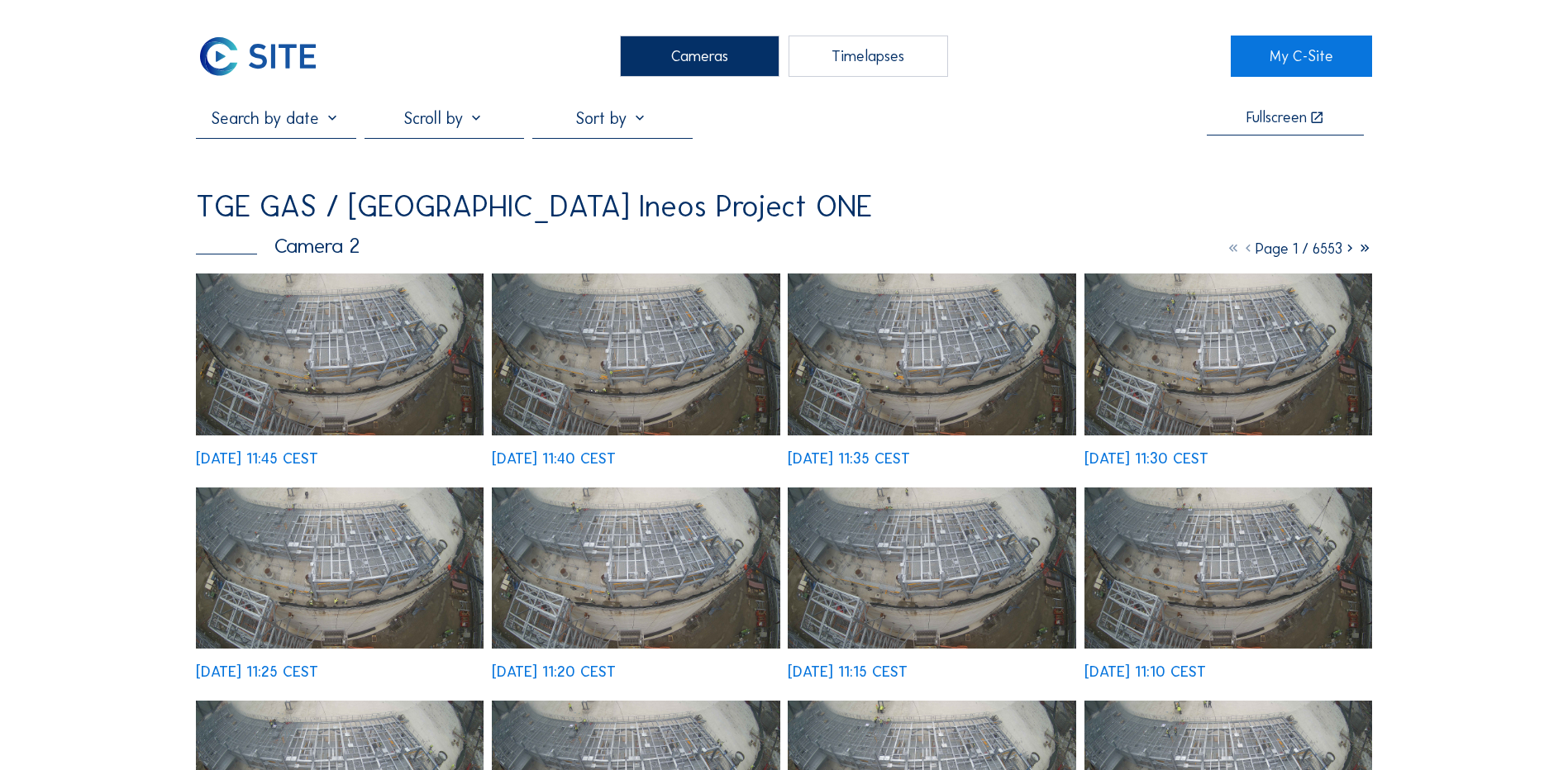
click at [685, 63] on div "Cameras" at bounding box center [699, 57] width 159 height 42
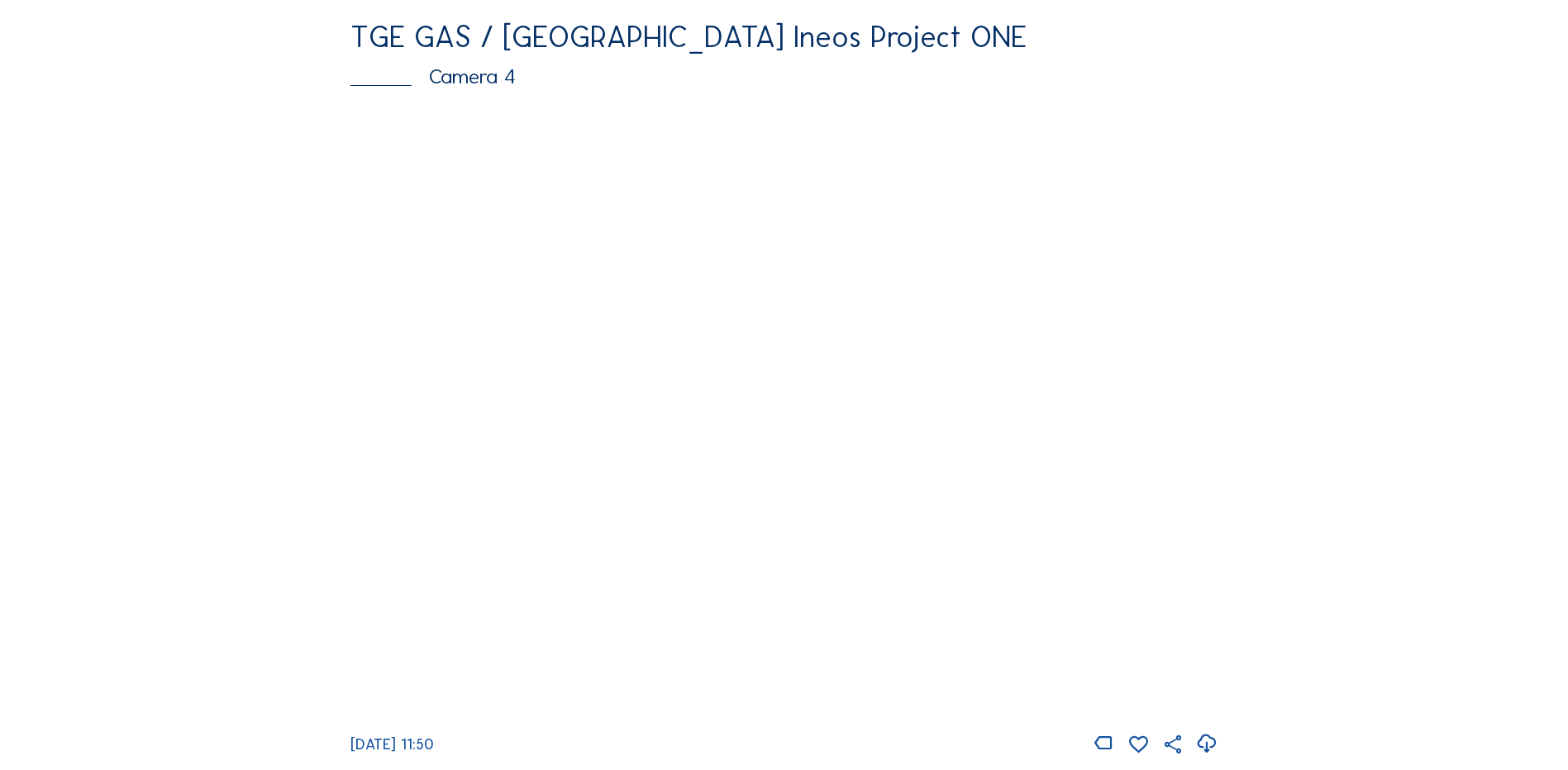
scroll to position [1487, 0]
